Goal: Transaction & Acquisition: Purchase product/service

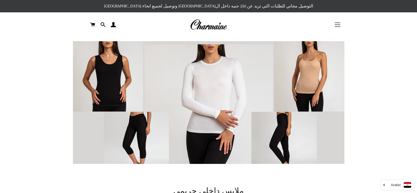
click at [333, 22] on button "التنقل في الموقع" at bounding box center [338, 25] width 14 height 14
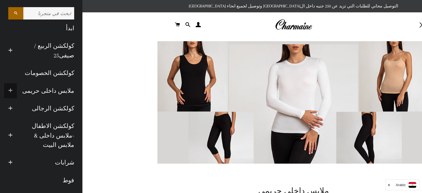
click at [13, 91] on span "button" at bounding box center [10, 90] width 4 height 7
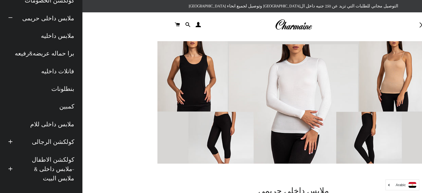
scroll to position [71, 0]
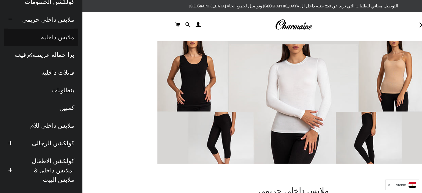
click at [53, 33] on link "ملابس داخليه" at bounding box center [41, 38] width 74 height 18
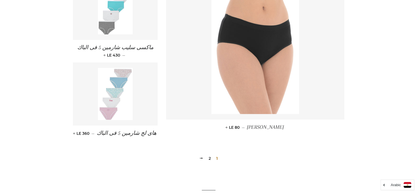
scroll to position [612, 0]
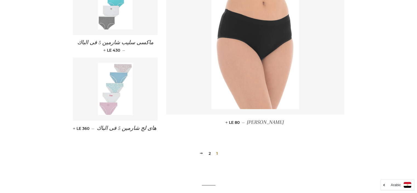
click at [211, 153] on link "2" at bounding box center [210, 153] width 7 height 8
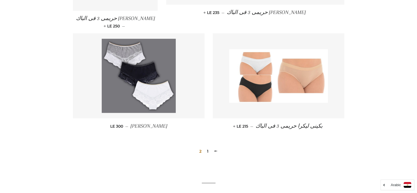
scroll to position [421, 0]
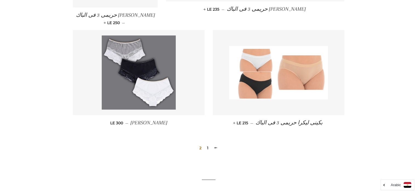
click at [207, 147] on link "1" at bounding box center [208, 148] width 6 height 8
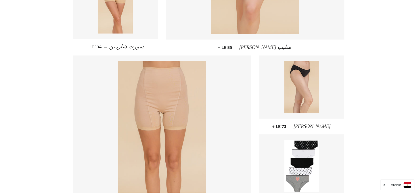
scroll to position [463, 0]
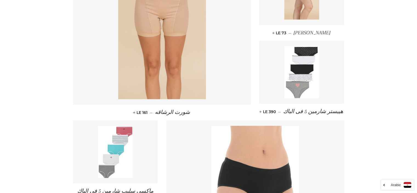
click at [299, 87] on img at bounding box center [302, 72] width 35 height 52
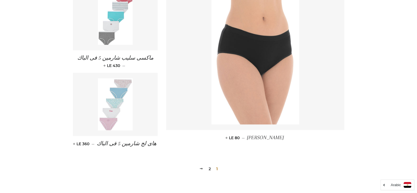
scroll to position [595, 0]
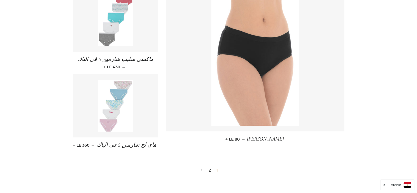
click at [209, 170] on link "2" at bounding box center [210, 170] width 7 height 8
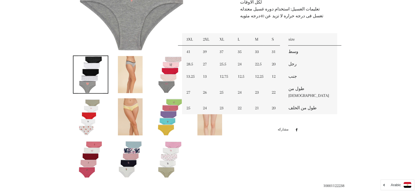
scroll to position [241, 0]
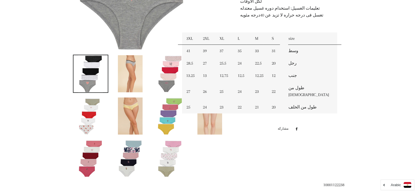
click at [105, 109] on link at bounding box center [91, 116] width 36 height 38
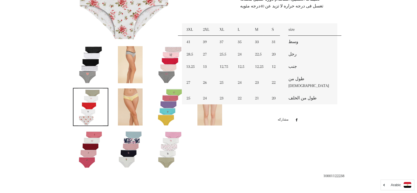
scroll to position [248, 0]
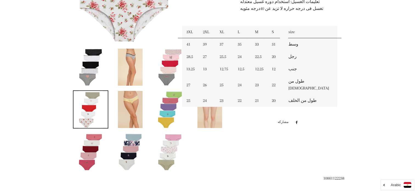
click at [170, 137] on img at bounding box center [170, 151] width 25 height 37
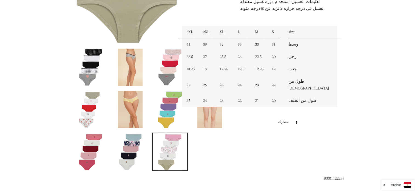
click at [213, 82] on img at bounding box center [210, 67] width 25 height 37
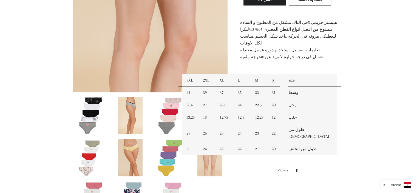
scroll to position [212, 0]
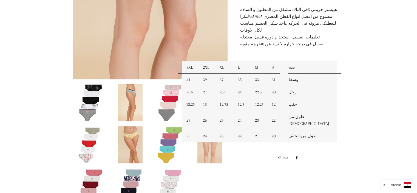
click at [203, 140] on img at bounding box center [210, 144] width 25 height 37
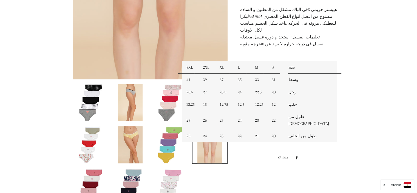
click at [140, 139] on img at bounding box center [130, 144] width 25 height 37
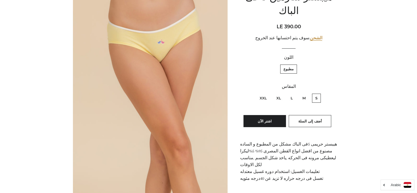
scroll to position [98, 0]
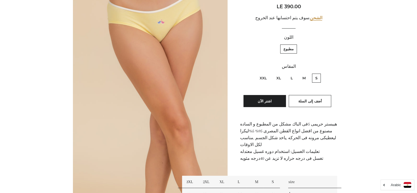
click at [189, 43] on img at bounding box center [150, 77] width 155 height 232
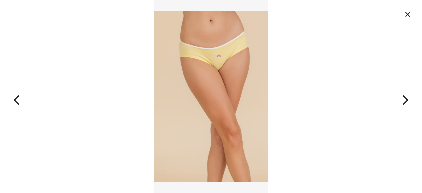
click at [404, 100] on button "button" at bounding box center [379, 96] width 84 height 193
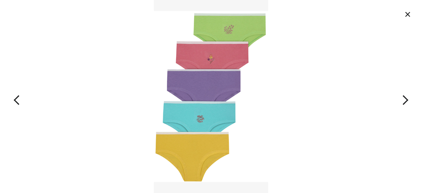
click at [404, 100] on button "button" at bounding box center [379, 96] width 84 height 193
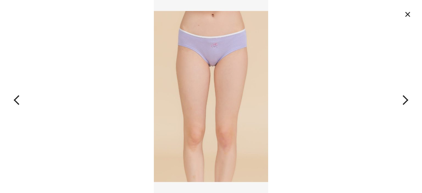
click at [404, 100] on button "button" at bounding box center [379, 96] width 84 height 193
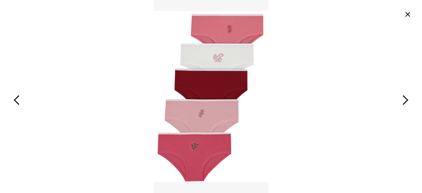
click at [404, 100] on button "button" at bounding box center [379, 96] width 84 height 193
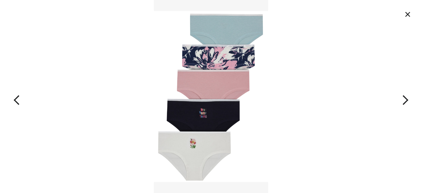
click at [404, 100] on button "button" at bounding box center [379, 96] width 84 height 193
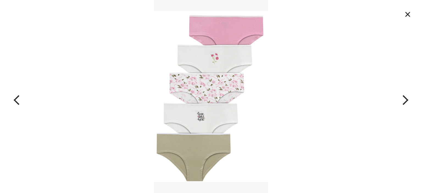
click at [404, 100] on button "button" at bounding box center [379, 96] width 84 height 193
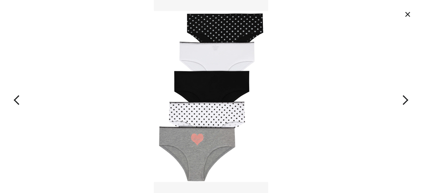
click at [404, 100] on button "button" at bounding box center [379, 96] width 84 height 193
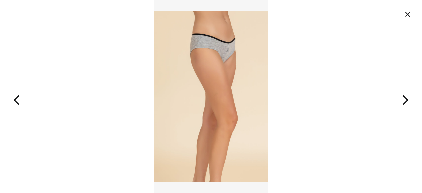
click at [404, 100] on button "button" at bounding box center [379, 96] width 84 height 193
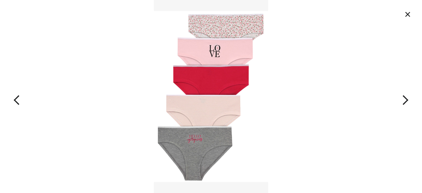
click at [404, 100] on button "button" at bounding box center [379, 96] width 84 height 193
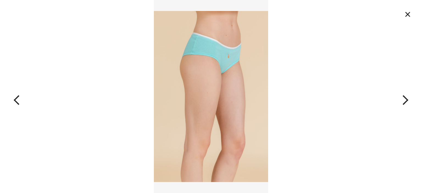
click at [404, 100] on button "button" at bounding box center [379, 96] width 84 height 193
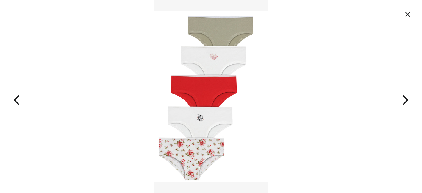
click at [404, 100] on button "button" at bounding box center [379, 96] width 84 height 193
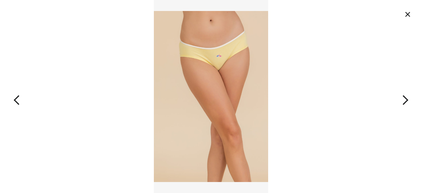
click at [404, 100] on button "button" at bounding box center [379, 96] width 84 height 193
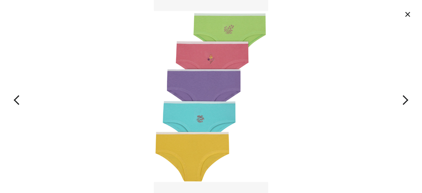
click at [409, 13] on button "×" at bounding box center [407, 14] width 12 height 12
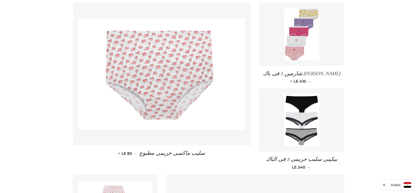
scroll to position [121, 0]
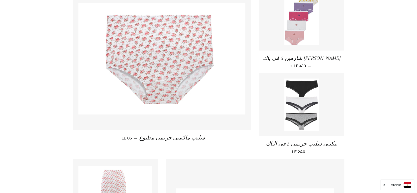
click at [302, 116] on img at bounding box center [302, 104] width 35 height 52
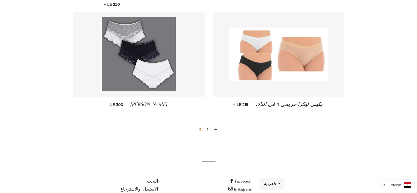
scroll to position [450, 0]
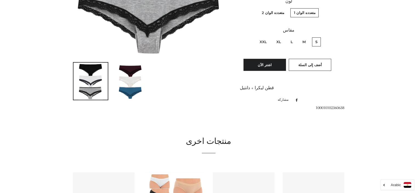
drag, startPoint x: 0, startPoint y: 0, endPoint x: 405, endPoint y: 100, distance: 417.1
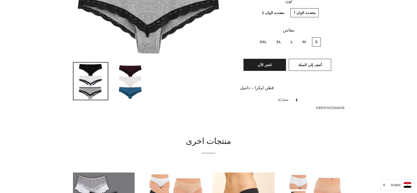
click at [405, 100] on html "البحث ابدأ كولكشن الربيع / صيفى25 توسيع القائمة الفرعية كولكشن الربيع / صيفى25 …" at bounding box center [208, 90] width 417 height 649
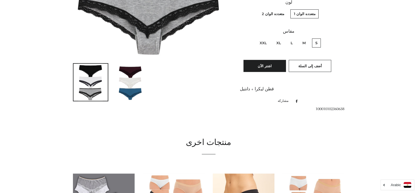
click at [137, 74] on img at bounding box center [130, 82] width 25 height 37
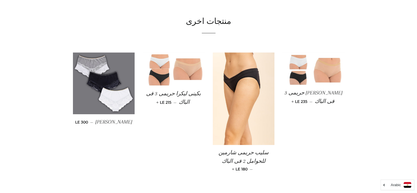
scroll to position [355, 0]
